Goal: Go to known website: Access a specific website the user already knows

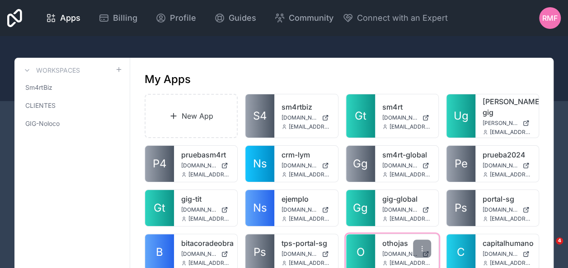
click at [368, 248] on link "O" at bounding box center [360, 252] width 29 height 36
click at [361, 245] on span "O" at bounding box center [360, 252] width 8 height 14
